Goal: Task Accomplishment & Management: Use online tool/utility

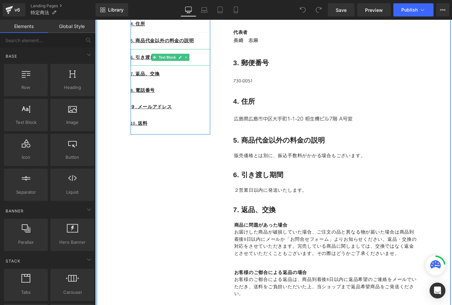
scroll to position [170, 0]
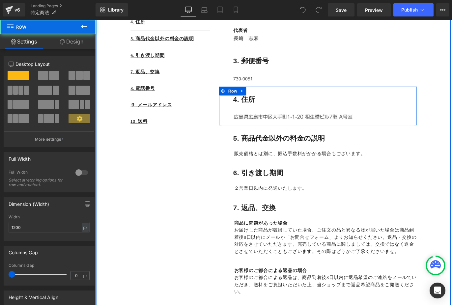
click at [273, 132] on div "4. 住所 Heading Row Image Row" at bounding box center [343, 115] width 221 height 43
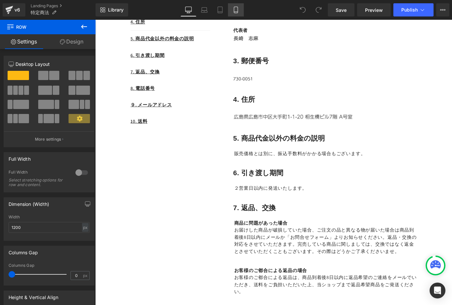
click at [238, 9] on icon at bounding box center [235, 10] width 7 height 7
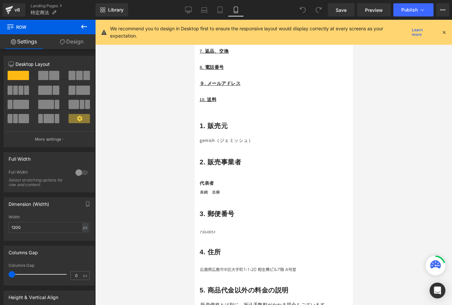
scroll to position [325, 0]
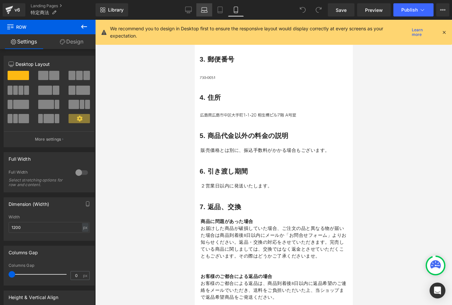
click at [205, 10] on icon at bounding box center [204, 10] width 7 height 7
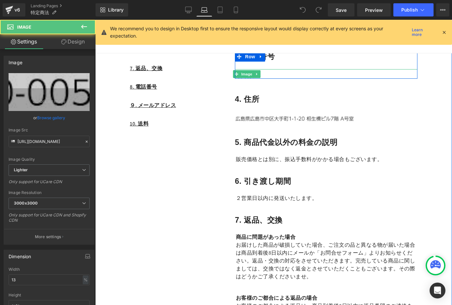
click at [278, 75] on div at bounding box center [326, 74] width 182 height 10
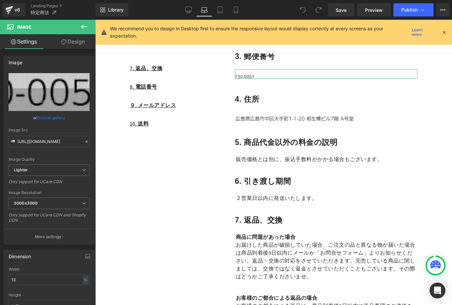
click at [77, 42] on link "Design" at bounding box center [73, 41] width 48 height 15
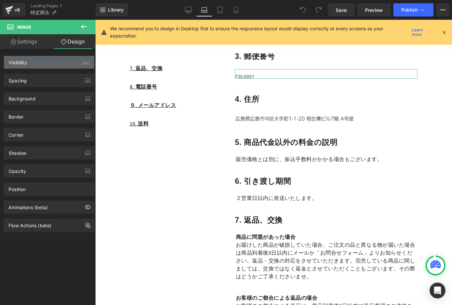
click at [62, 66] on div "Visibility (All)" at bounding box center [49, 62] width 90 height 13
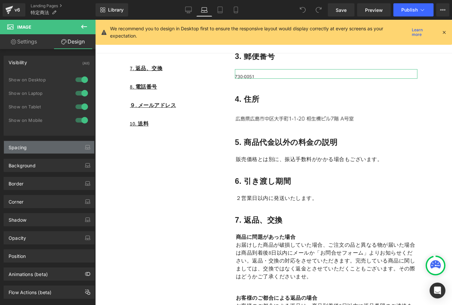
click at [50, 147] on div "Spacing" at bounding box center [49, 147] width 90 height 13
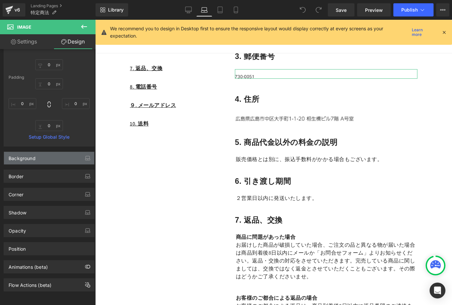
scroll to position [149, 0]
click at [45, 152] on div "Background" at bounding box center [49, 158] width 90 height 13
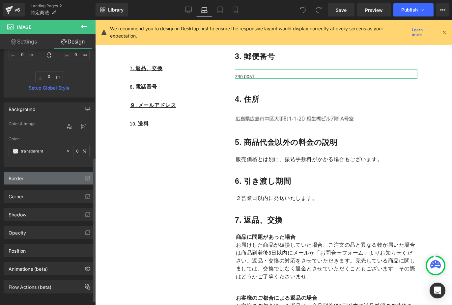
scroll to position [194, 0]
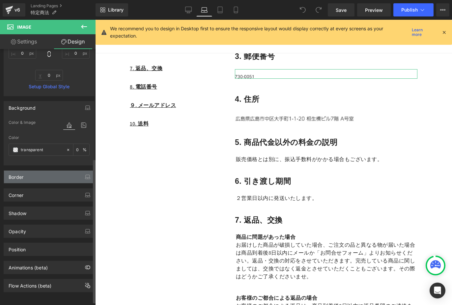
click at [47, 176] on div "Border" at bounding box center [49, 176] width 90 height 13
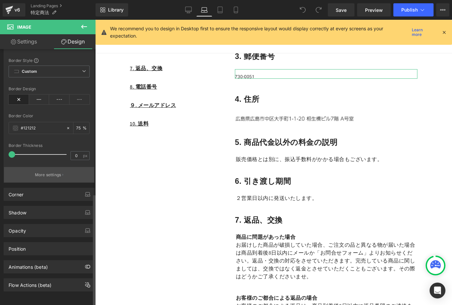
scroll to position [329, 0]
click at [28, 40] on link "Settings" at bounding box center [24, 41] width 48 height 15
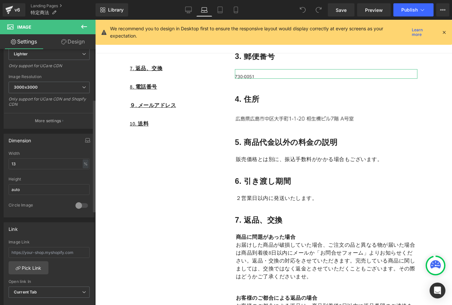
scroll to position [117, 0]
drag, startPoint x: 27, startPoint y: 164, endPoint x: 4, endPoint y: 160, distance: 23.4
click at [4, 160] on div "13% Width 13 % % px auto Height auto 0 Circle Image" at bounding box center [49, 183] width 90 height 66
type input "2"
type input "15"
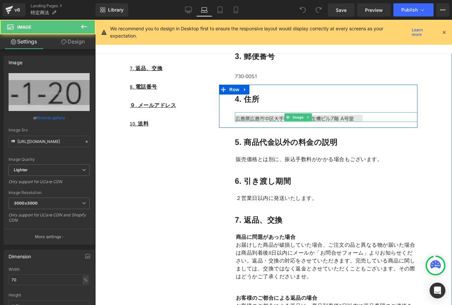
click at [261, 115] on img at bounding box center [299, 118] width 128 height 7
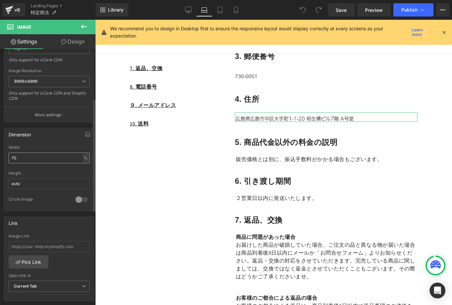
scroll to position [124, 0]
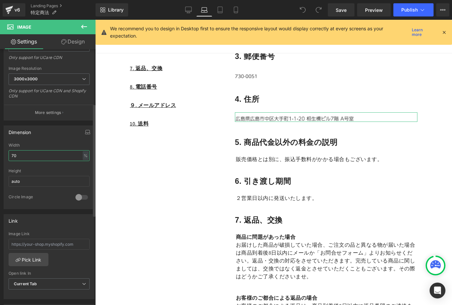
drag, startPoint x: 40, startPoint y: 153, endPoint x: 14, endPoint y: 148, distance: 26.4
click at [14, 148] on div "Width 70 % % px" at bounding box center [49, 156] width 81 height 26
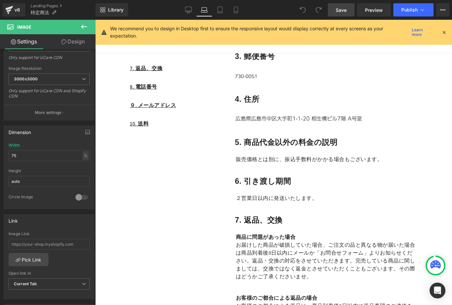
click at [344, 8] on span "Save" at bounding box center [340, 10] width 11 height 7
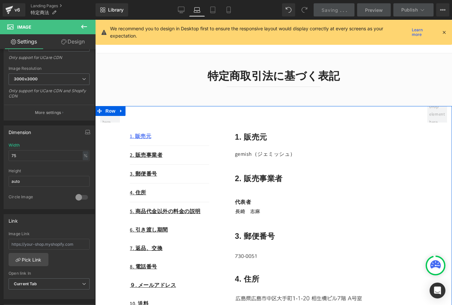
scroll to position [0, 0]
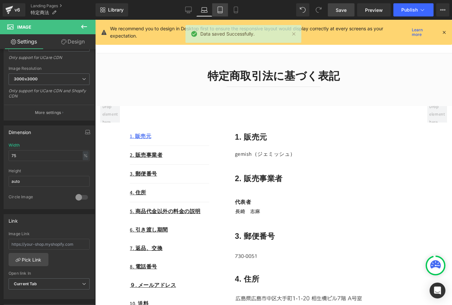
click at [222, 9] on icon at bounding box center [220, 10] width 7 height 7
type input "70"
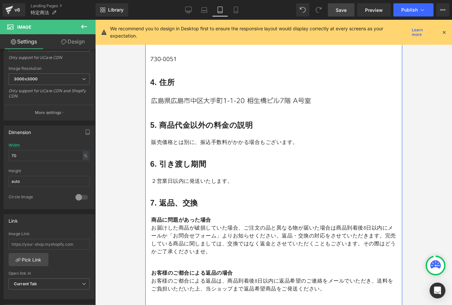
scroll to position [403, 0]
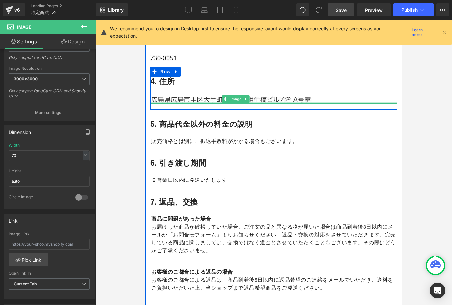
click at [217, 102] on div at bounding box center [273, 103] width 247 height 2
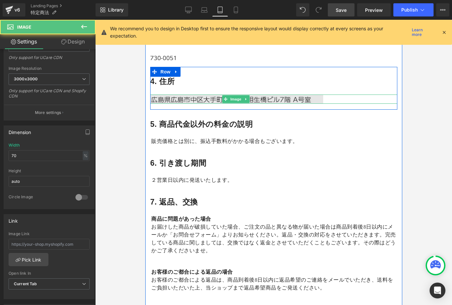
click at [188, 99] on img at bounding box center [236, 99] width 173 height 9
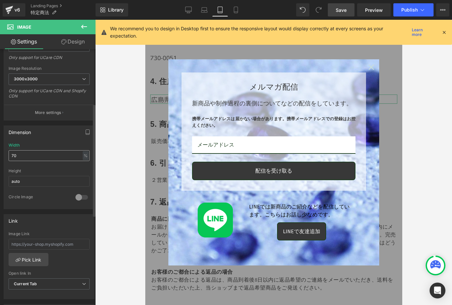
drag, startPoint x: 37, startPoint y: 153, endPoint x: 12, endPoint y: 153, distance: 24.7
click at [12, 153] on input "70" at bounding box center [49, 155] width 81 height 11
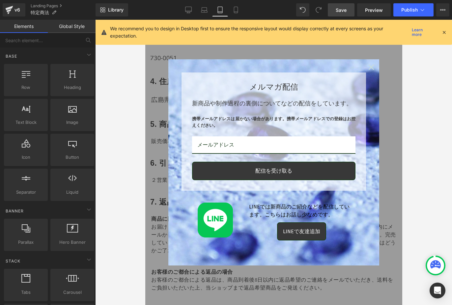
click at [371, 66] on icon "close icon" at bounding box center [370, 67] width 5 height 5
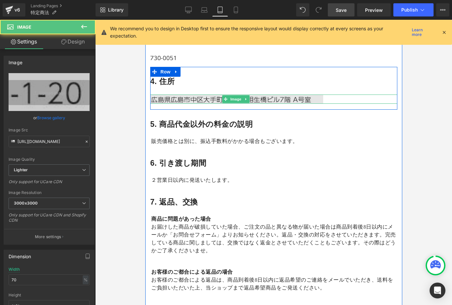
click at [181, 95] on img at bounding box center [236, 99] width 173 height 9
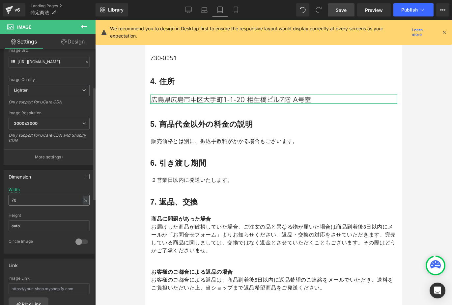
scroll to position [86, 0]
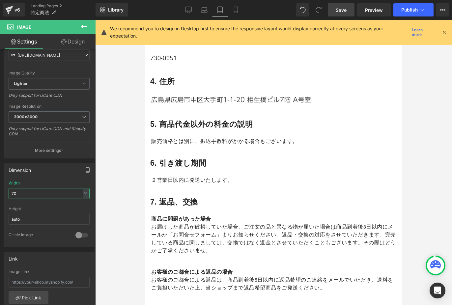
drag, startPoint x: 44, startPoint y: 192, endPoint x: -5, endPoint y: 190, distance: 48.8
click at [0, 190] on html "You are previewing how the will restyle your page. You can not edit Elements in…" at bounding box center [226, 152] width 452 height 305
drag, startPoint x: 27, startPoint y: 190, endPoint x: -5, endPoint y: 182, distance: 33.3
click at [0, 182] on html "You are previewing how the will restyle your page. You can not edit Elements in…" at bounding box center [226, 152] width 452 height 305
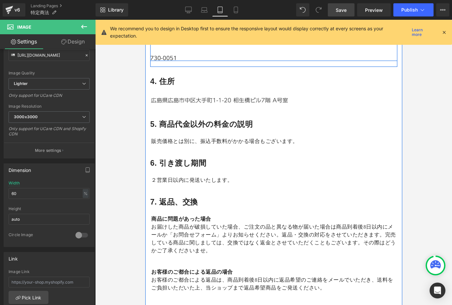
click at [346, 10] on span "Save" at bounding box center [340, 10] width 11 height 7
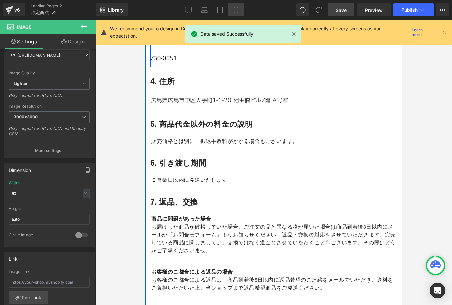
drag, startPoint x: 237, startPoint y: 8, endPoint x: 120, endPoint y: 24, distance: 118.0
click at [237, 8] on icon at bounding box center [235, 10] width 7 height 7
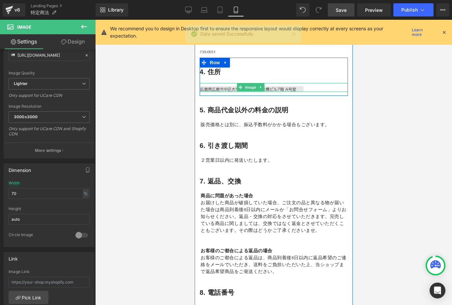
click at [224, 87] on img at bounding box center [251, 89] width 104 height 6
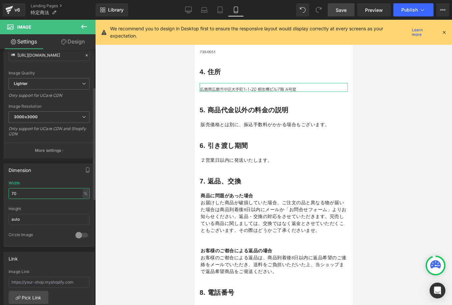
drag, startPoint x: 26, startPoint y: 195, endPoint x: 7, endPoint y: 189, distance: 20.5
click at [7, 189] on div "70% Width 70 % % px auto Height auto 0 Circle Image" at bounding box center [49, 214] width 90 height 66
type input "7"
drag, startPoint x: 37, startPoint y: 193, endPoint x: -7, endPoint y: 182, distance: 45.7
click at [0, 182] on html "You are previewing how the will restyle your page. You can not edit Elements in…" at bounding box center [226, 152] width 452 height 305
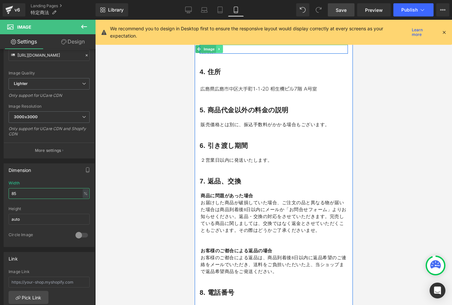
type input "85"
click at [221, 50] on link at bounding box center [219, 49] width 7 height 8
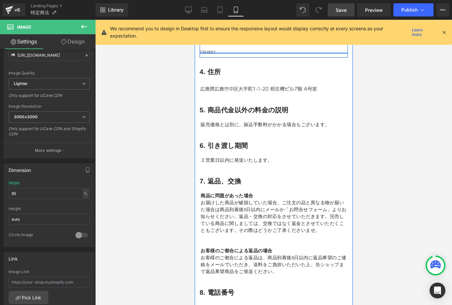
click at [205, 52] on div at bounding box center [273, 53] width 148 height 2
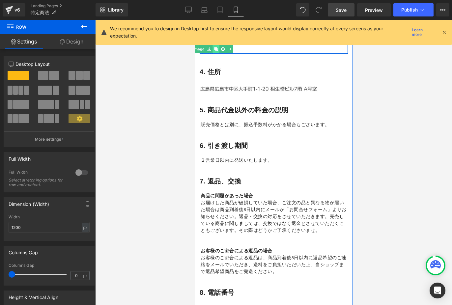
click at [213, 51] on link at bounding box center [215, 49] width 7 height 8
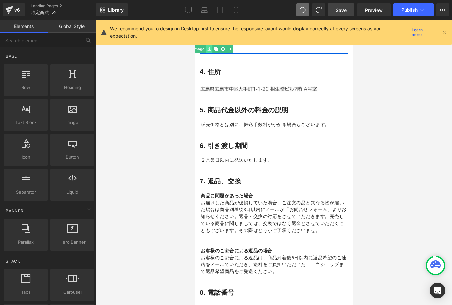
click at [210, 51] on link at bounding box center [208, 49] width 7 height 8
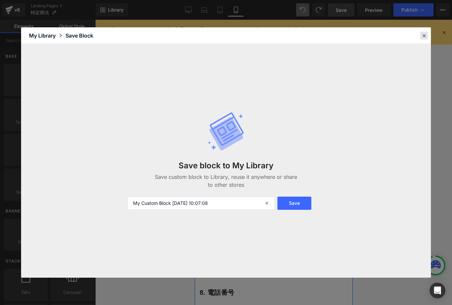
click at [422, 34] on icon at bounding box center [424, 36] width 6 height 6
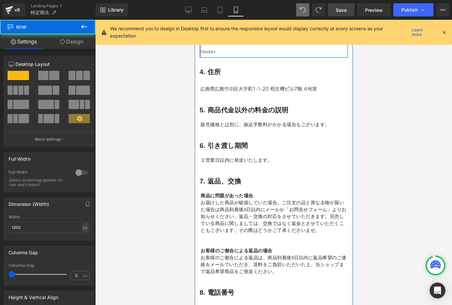
click at [200, 50] on div at bounding box center [200, 38] width 2 height 38
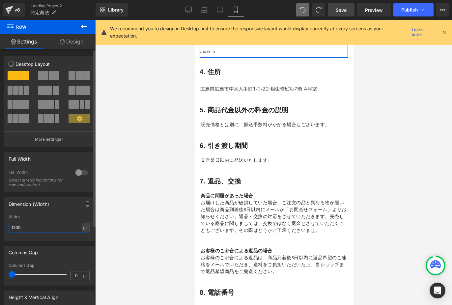
drag, startPoint x: 61, startPoint y: 227, endPoint x: 38, endPoint y: 219, distance: 24.2
click at [38, 219] on div "Width 1200 px % px" at bounding box center [49, 228] width 81 height 26
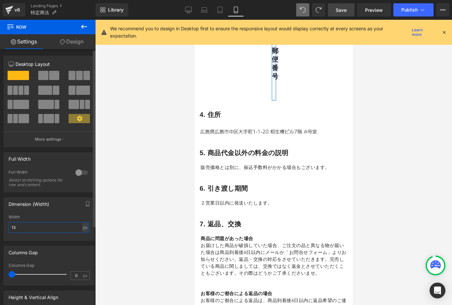
type input "1"
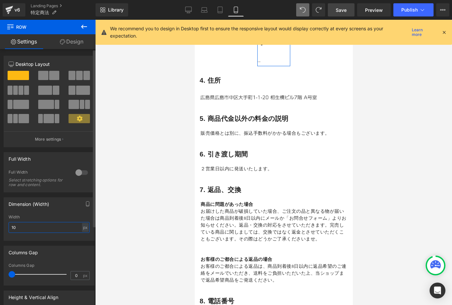
type input "1"
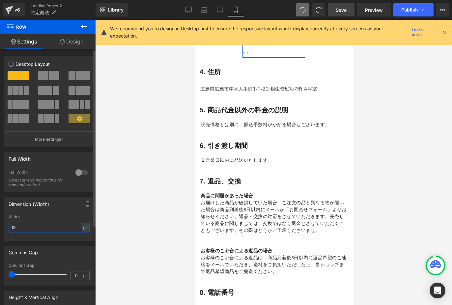
type input "1"
type input "2"
type input "3"
type input "4000"
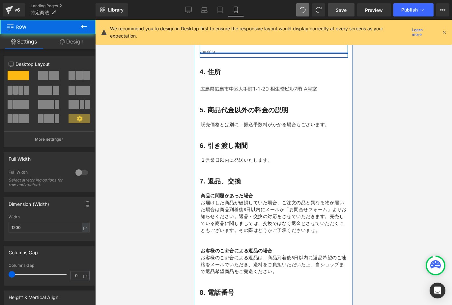
click at [204, 52] on div at bounding box center [273, 53] width 148 height 2
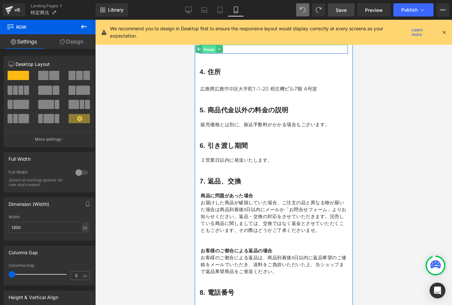
click at [202, 51] on span "Image" at bounding box center [209, 49] width 14 height 8
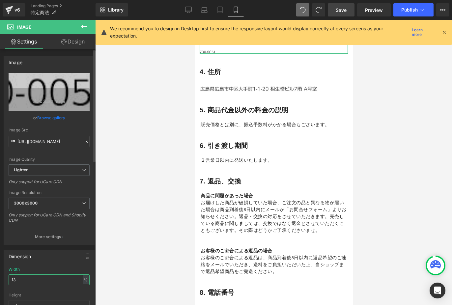
drag, startPoint x: 31, startPoint y: 279, endPoint x: 12, endPoint y: 273, distance: 19.8
click at [12, 273] on div "Width 13 % % px" at bounding box center [49, 280] width 81 height 26
type input "1"
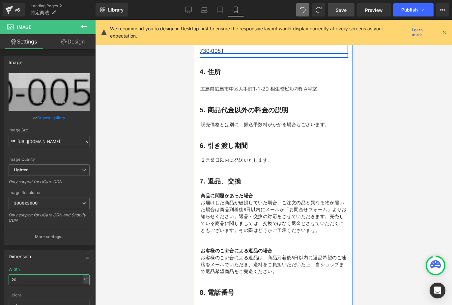
type input "20"
click at [344, 10] on span "Save" at bounding box center [340, 10] width 11 height 7
click at [204, 50] on icon at bounding box center [203, 49] width 4 height 4
click at [202, 52] on div at bounding box center [273, 53] width 148 height 2
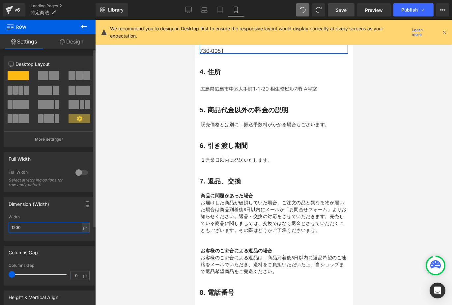
click at [35, 225] on input "1200" at bounding box center [49, 227] width 81 height 11
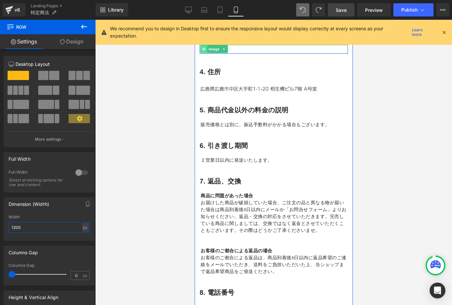
click at [202, 51] on span at bounding box center [203, 49] width 7 height 8
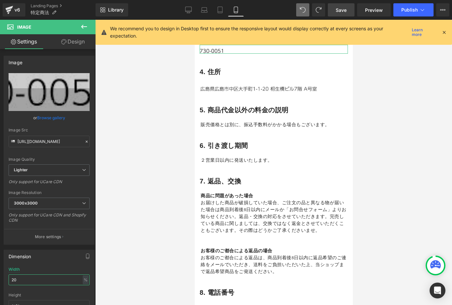
drag, startPoint x: 36, startPoint y: 280, endPoint x: -9, endPoint y: 266, distance: 46.5
click at [0, 266] on html "Image You are previewing how the will restyle your page. You can not edit Eleme…" at bounding box center [226, 152] width 452 height 305
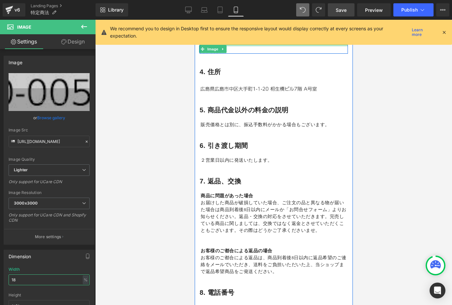
type input "18"
click at [344, 11] on span "Save" at bounding box center [340, 10] width 11 height 7
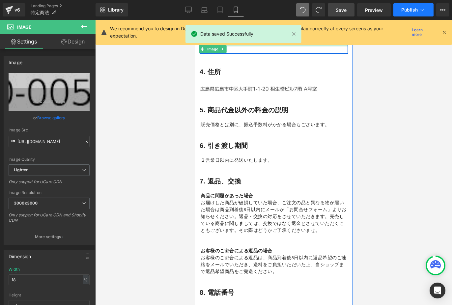
click at [409, 6] on button "Publish" at bounding box center [413, 9] width 40 height 13
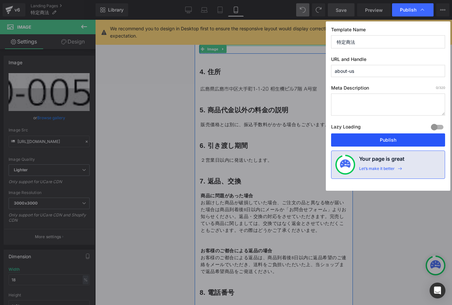
click at [376, 141] on button "Publish" at bounding box center [388, 139] width 114 height 13
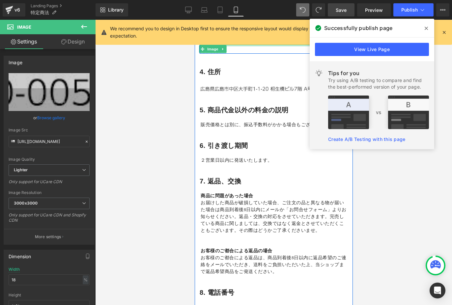
click at [426, 27] on icon at bounding box center [425, 28] width 3 height 5
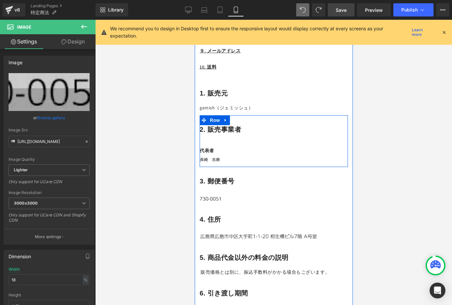
scroll to position [205, 0]
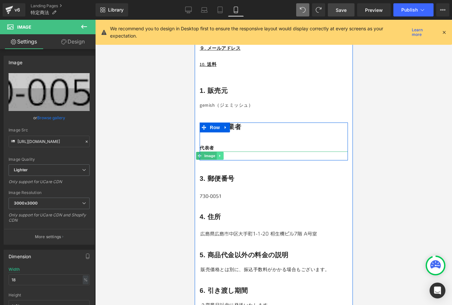
click at [220, 156] on icon at bounding box center [219, 156] width 1 height 2
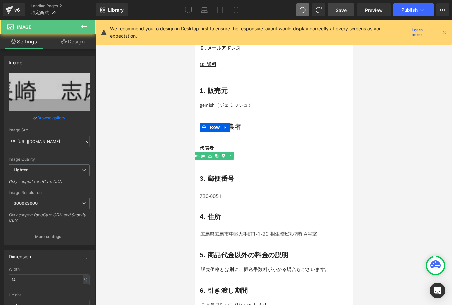
click at [241, 155] on div at bounding box center [273, 155] width 148 height 9
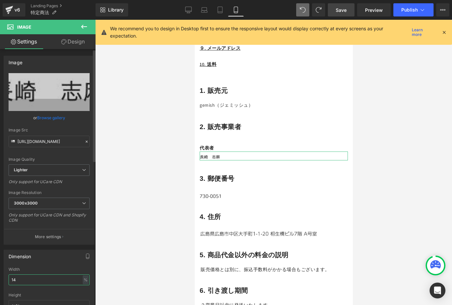
drag, startPoint x: 22, startPoint y: 279, endPoint x: 13, endPoint y: 277, distance: 10.1
click at [13, 277] on input "14" at bounding box center [49, 279] width 81 height 11
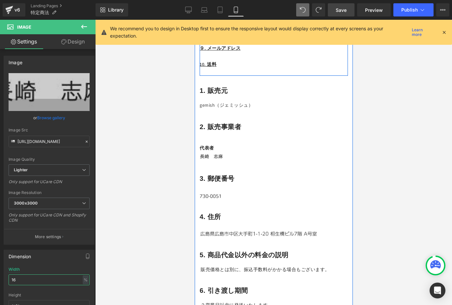
type input "16"
click at [345, 7] on span "Save" at bounding box center [340, 10] width 11 height 7
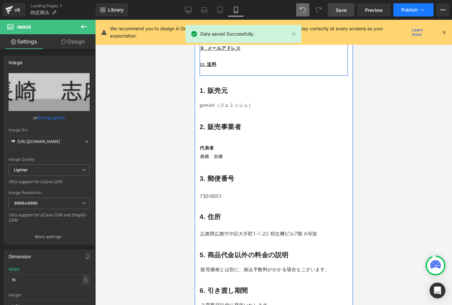
click at [405, 5] on button "Publish" at bounding box center [413, 9] width 40 height 13
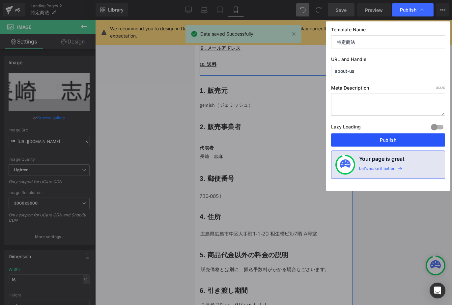
click at [381, 135] on button "Publish" at bounding box center [388, 139] width 114 height 13
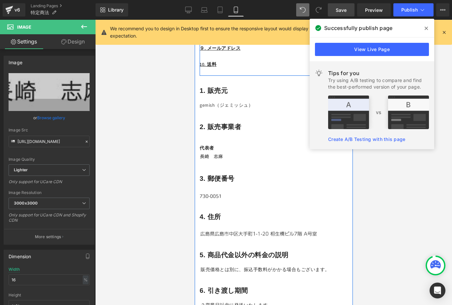
click at [427, 26] on icon at bounding box center [425, 28] width 3 height 5
